Goal: Go to known website: Access a specific website the user already knows

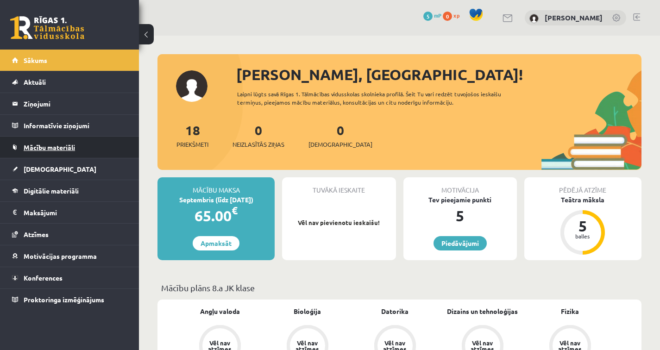
click at [61, 148] on span "Mācību materiāli" at bounding box center [49, 147] width 51 height 8
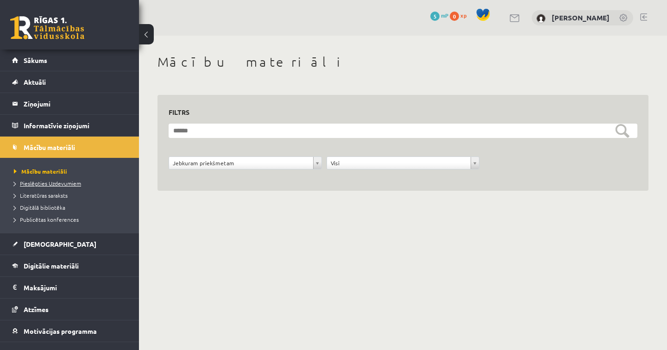
click at [58, 183] on span "Pieslēgties Uzdevumiem" at bounding box center [47, 183] width 67 height 7
click at [35, 61] on span "Sākums" at bounding box center [36, 60] width 24 height 8
